Goal: Find specific page/section

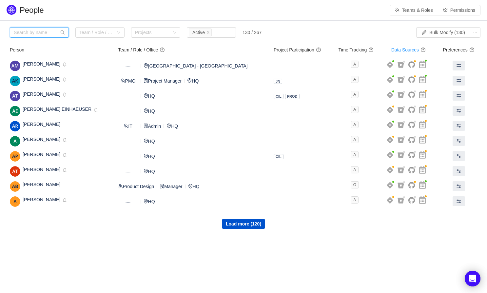
click at [29, 30] on input "text" at bounding box center [39, 32] width 59 height 10
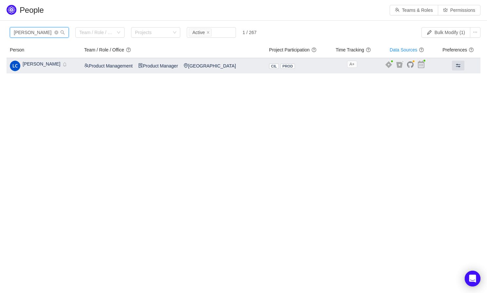
type input "[PERSON_NAME]"
click at [38, 66] on span "[PERSON_NAME]" at bounding box center [42, 63] width 38 height 5
click at [297, 65] on td "CIL PROD +-2" at bounding box center [297, 65] width 63 height 15
click at [455, 63] on span at bounding box center [457, 65] width 5 height 5
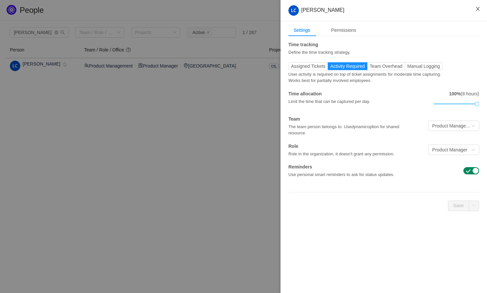
click at [477, 6] on icon "icon: close" at bounding box center [477, 8] width 5 height 5
